Goal: Transaction & Acquisition: Purchase product/service

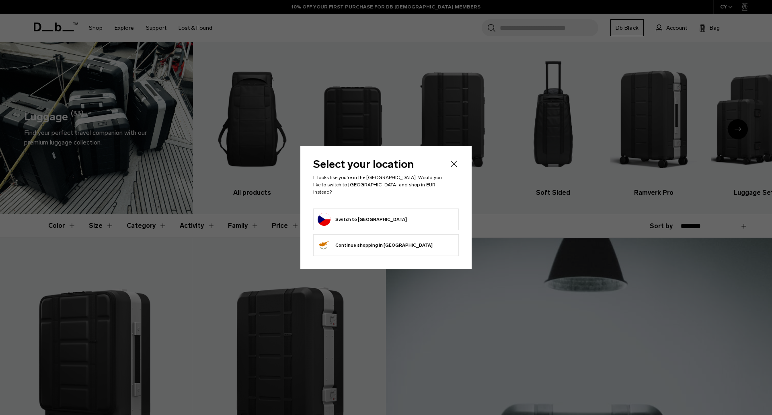
click at [331, 215] on button "Switch to [GEOGRAPHIC_DATA]" at bounding box center [362, 219] width 89 height 13
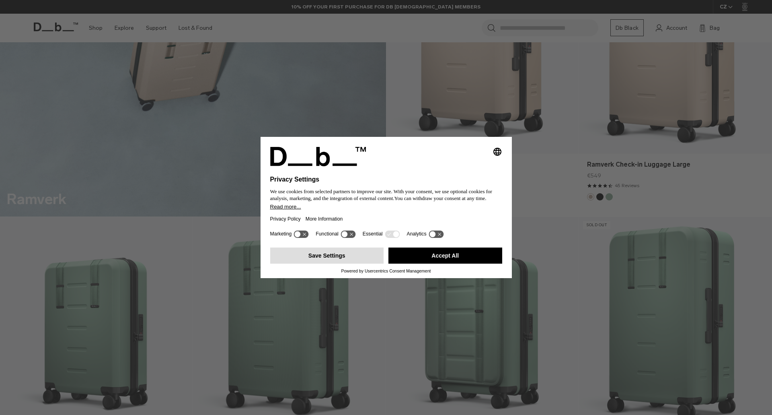
click at [343, 262] on button "Save Settings" at bounding box center [327, 255] width 114 height 16
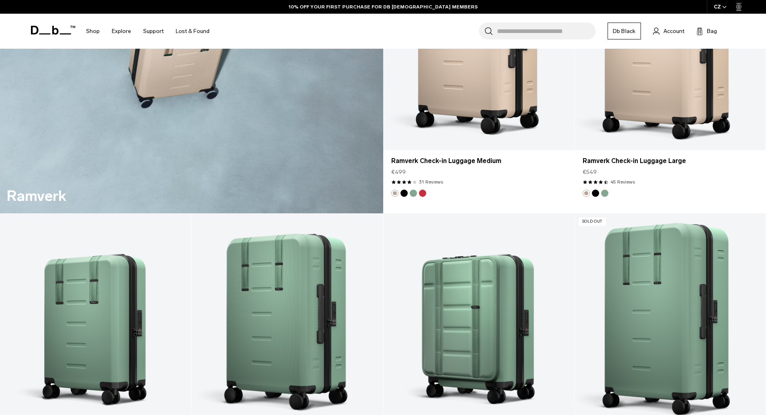
scroll to position [1998, 0]
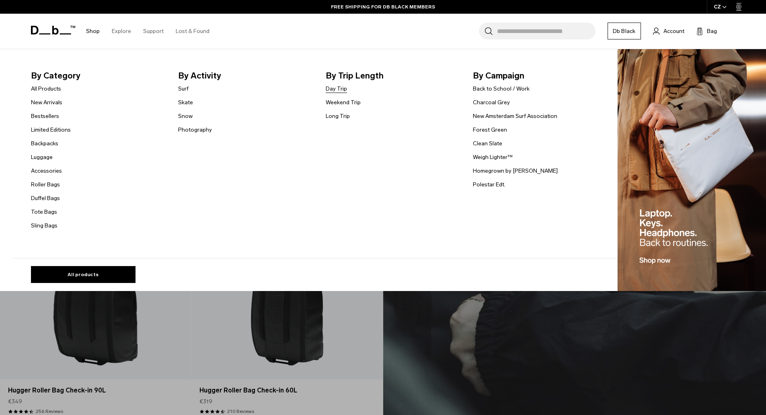
click at [342, 90] on link "Day Trip" at bounding box center [336, 88] width 21 height 8
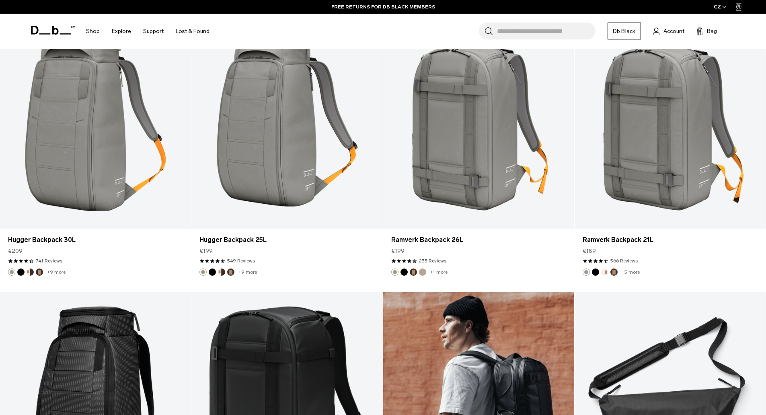
scroll to position [2775, 0]
